Goal: Information Seeking & Learning: Learn about a topic

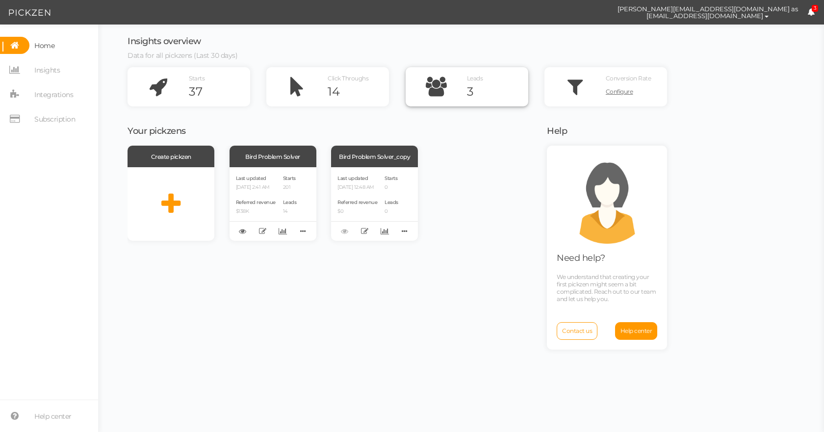
click at [476, 83] on div "Leads 3" at bounding box center [497, 86] width 61 height 39
click at [48, 70] on span "Insights" at bounding box center [46, 70] width 25 height 16
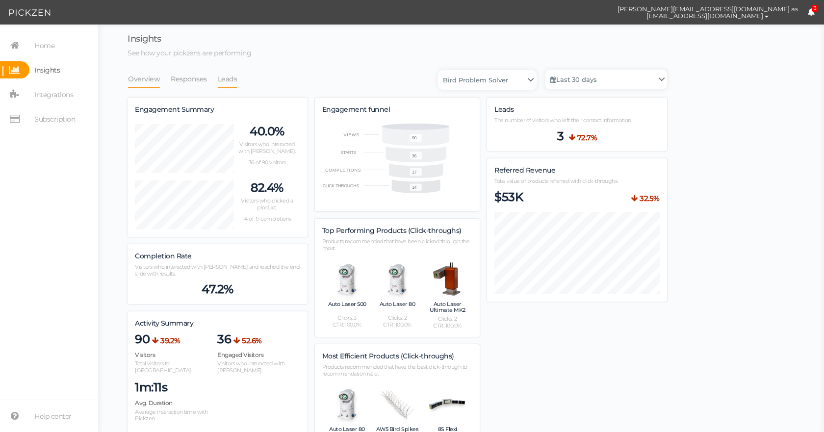
scroll to position [745, 539]
click at [229, 78] on link "Leads" at bounding box center [227, 79] width 21 height 19
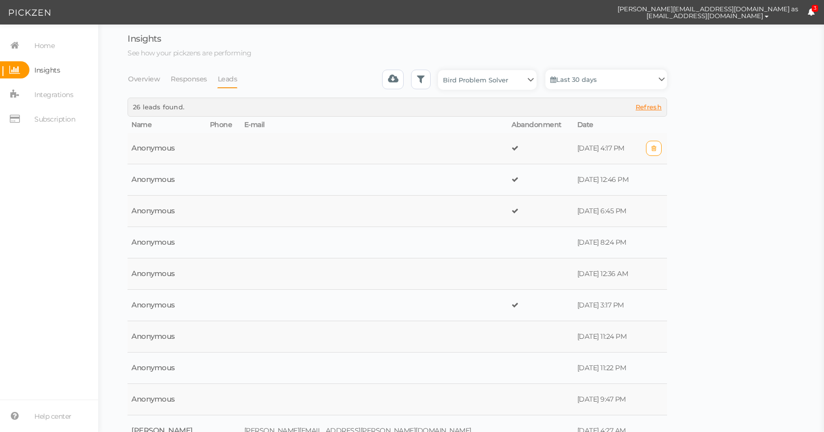
click at [406, 152] on td at bounding box center [373, 148] width 267 height 31
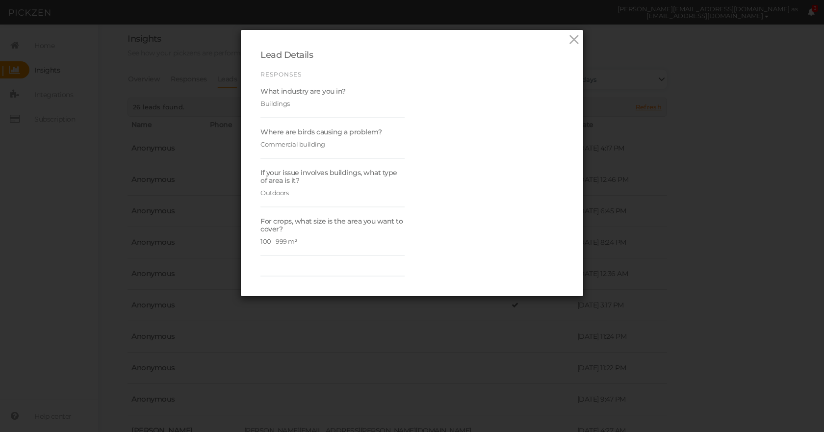
click at [300, 334] on div "Lead Details Responses What industry are you in? Buildings Where are birds caus…" at bounding box center [412, 216] width 824 height 432
click at [571, 35] on icon at bounding box center [574, 39] width 14 height 15
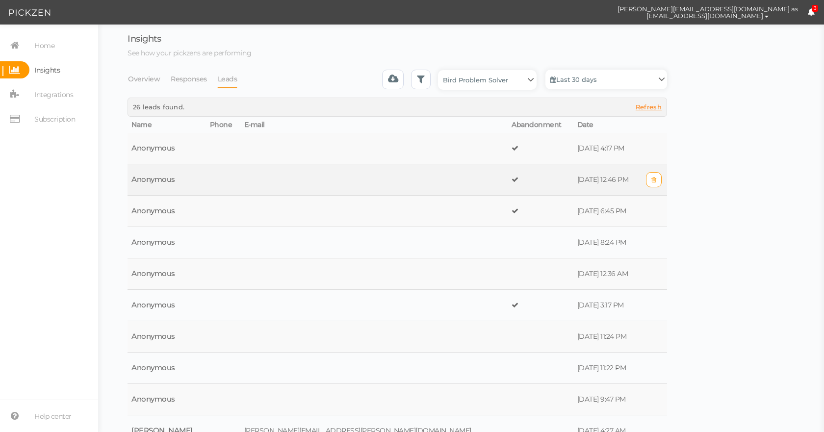
click at [346, 165] on td at bounding box center [373, 179] width 267 height 31
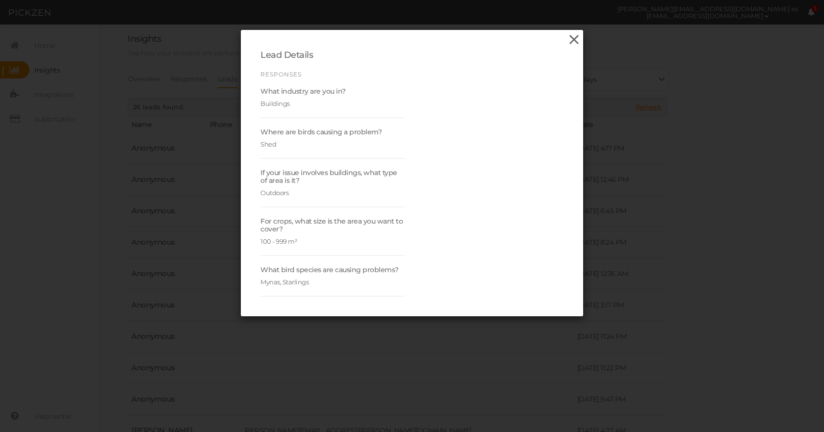
click at [567, 42] on icon at bounding box center [574, 39] width 14 height 15
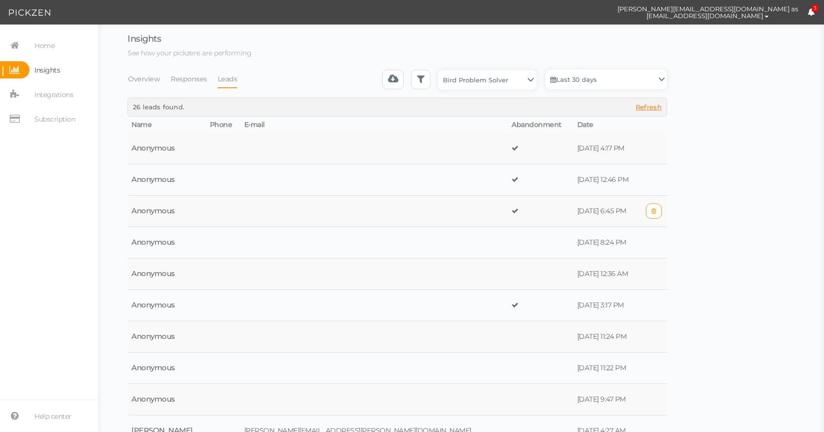
click at [296, 197] on td at bounding box center [373, 211] width 267 height 31
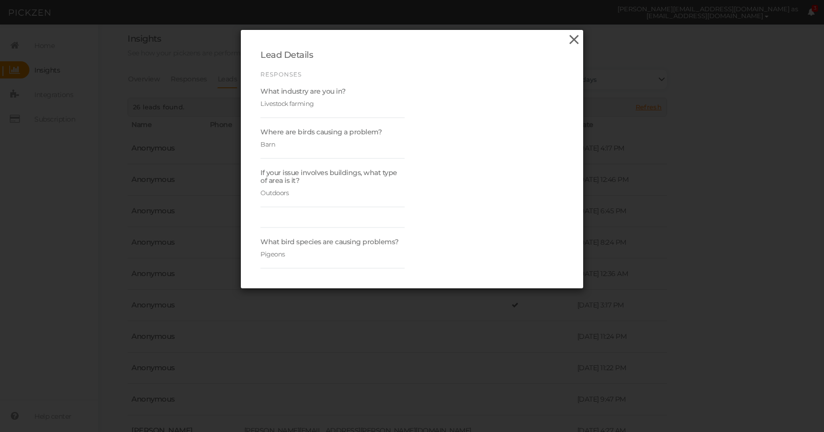
click at [570, 37] on icon at bounding box center [574, 39] width 14 height 15
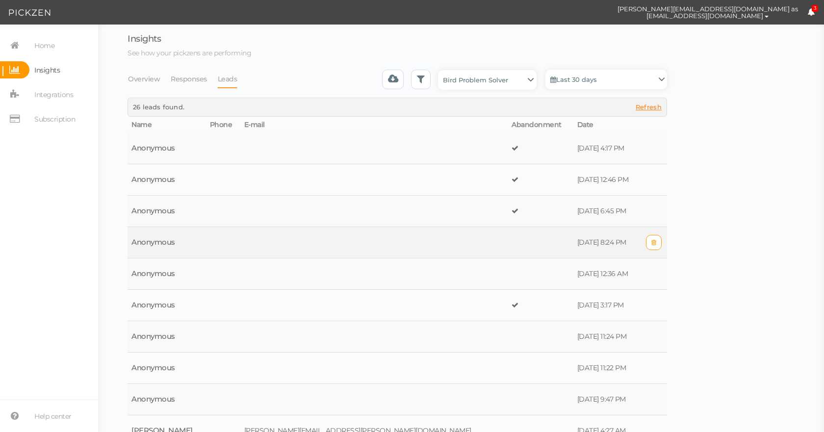
click at [382, 242] on td at bounding box center [373, 242] width 267 height 31
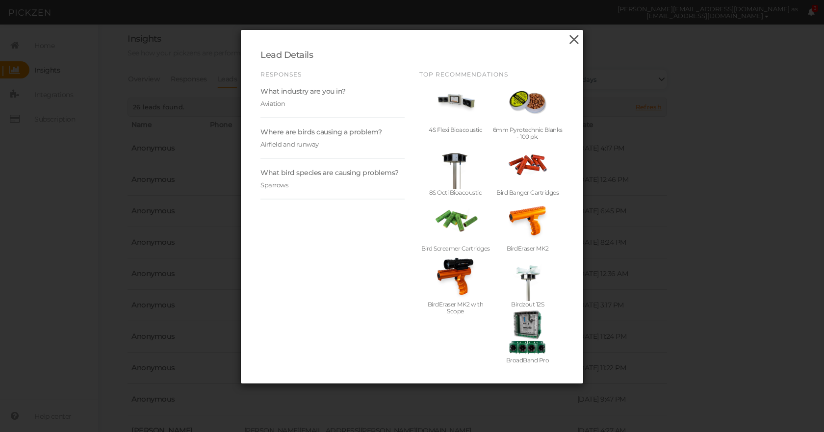
click at [570, 40] on icon at bounding box center [574, 39] width 14 height 15
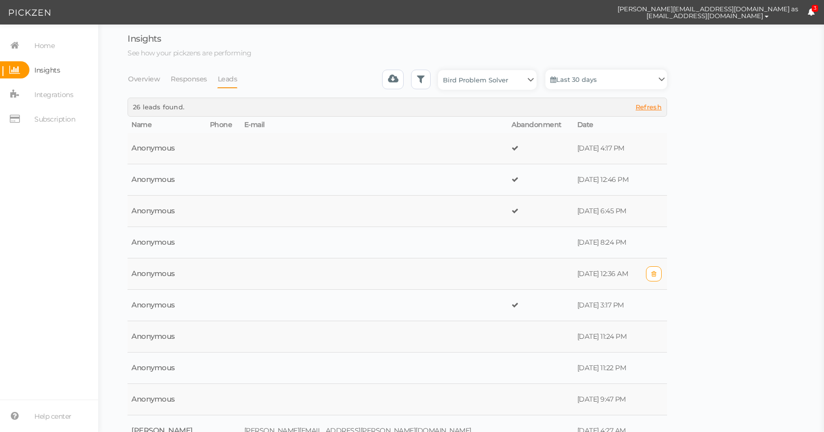
click at [240, 267] on td at bounding box center [223, 273] width 34 height 31
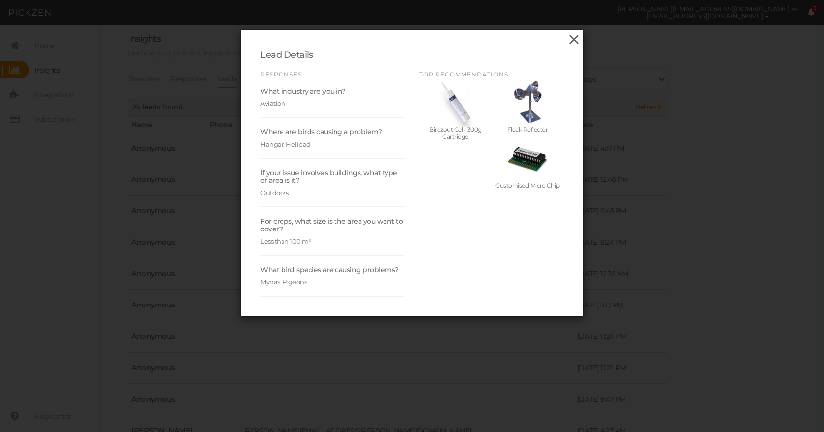
click at [568, 35] on icon at bounding box center [574, 39] width 14 height 15
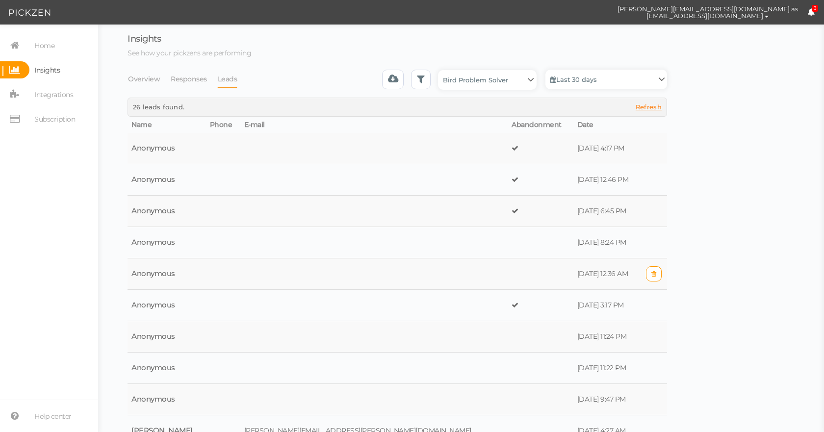
click at [240, 278] on td at bounding box center [223, 273] width 34 height 31
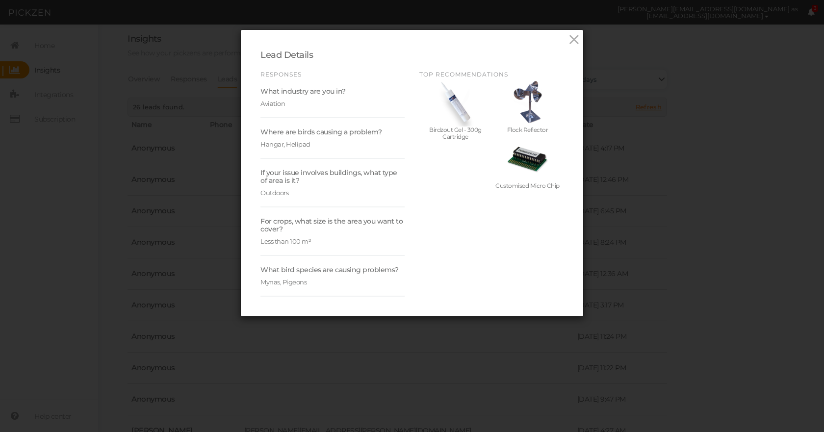
click at [578, 35] on div "Lead Details Responses What industry are you in? Aviation Where are birds causi…" at bounding box center [412, 173] width 342 height 286
click at [574, 34] on icon at bounding box center [574, 39] width 14 height 15
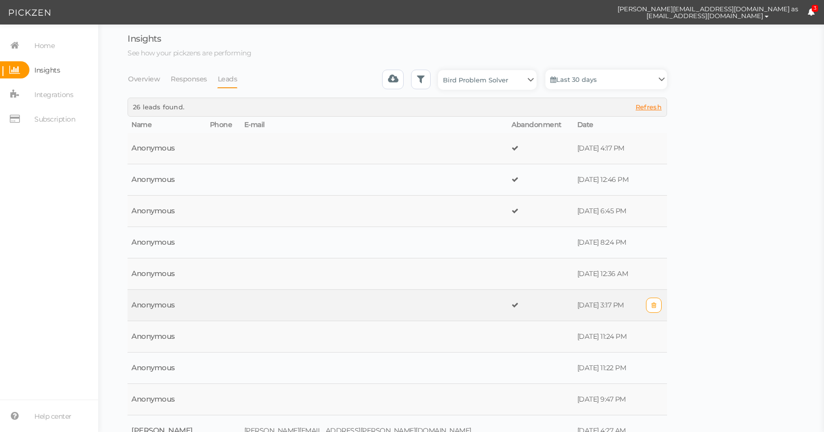
click at [352, 295] on td at bounding box center [373, 305] width 267 height 31
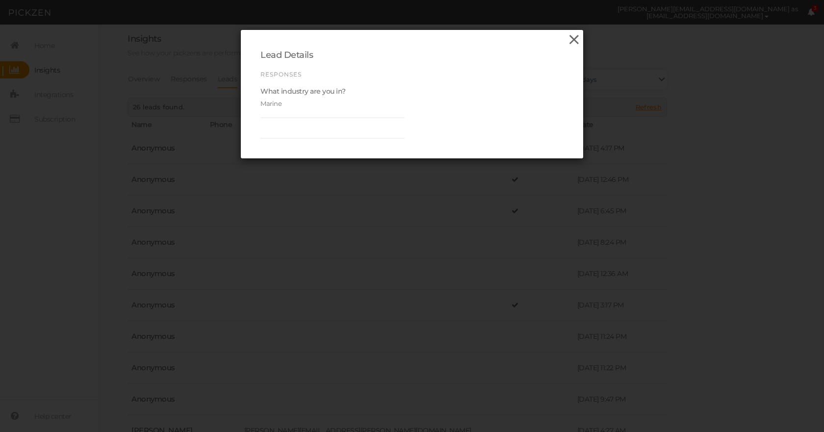
click at [570, 35] on icon at bounding box center [574, 39] width 14 height 15
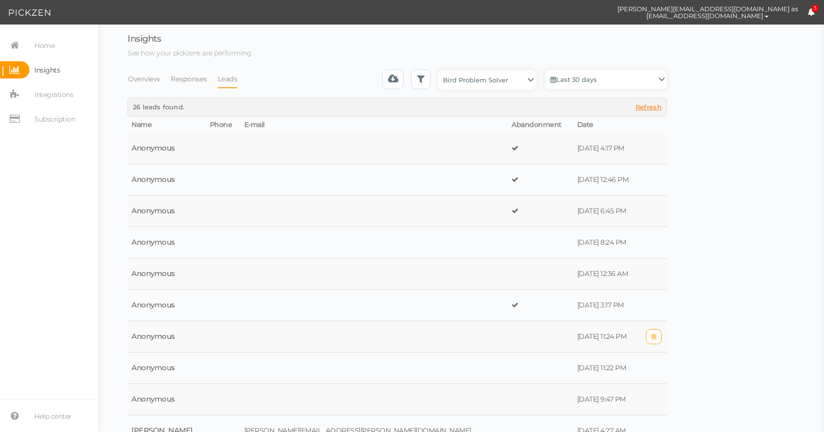
click at [410, 340] on td at bounding box center [373, 336] width 267 height 31
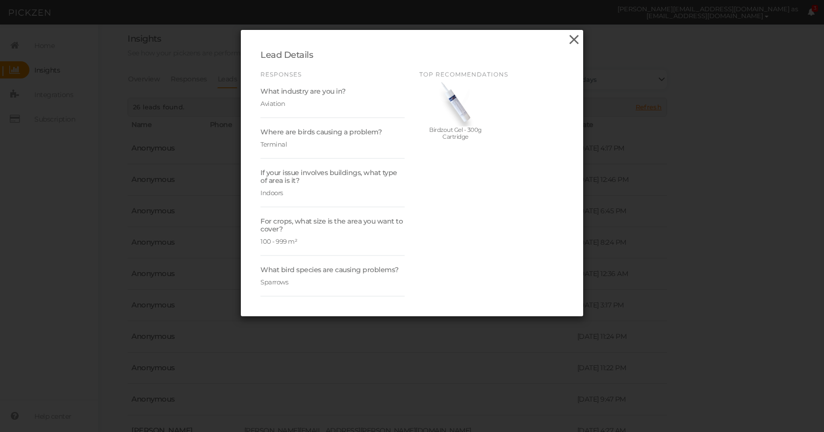
click at [572, 38] on icon at bounding box center [574, 39] width 14 height 15
